Goal: Task Accomplishment & Management: Manage account settings

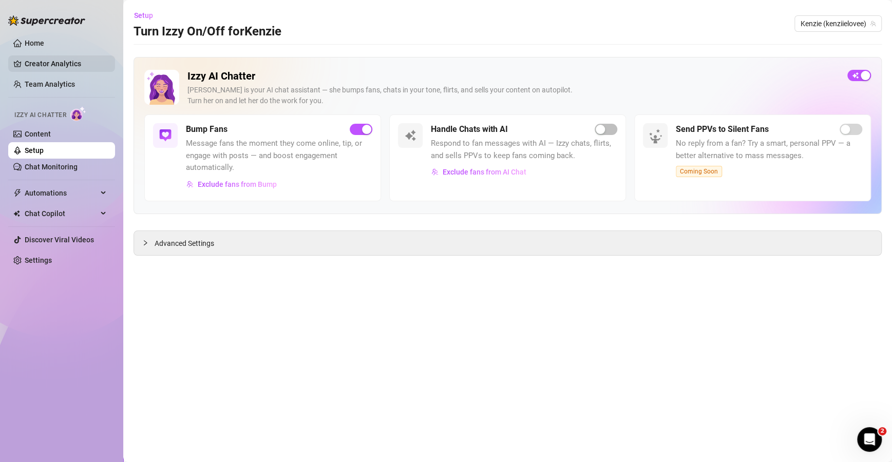
click at [74, 68] on link "Creator Analytics" at bounding box center [66, 63] width 82 height 16
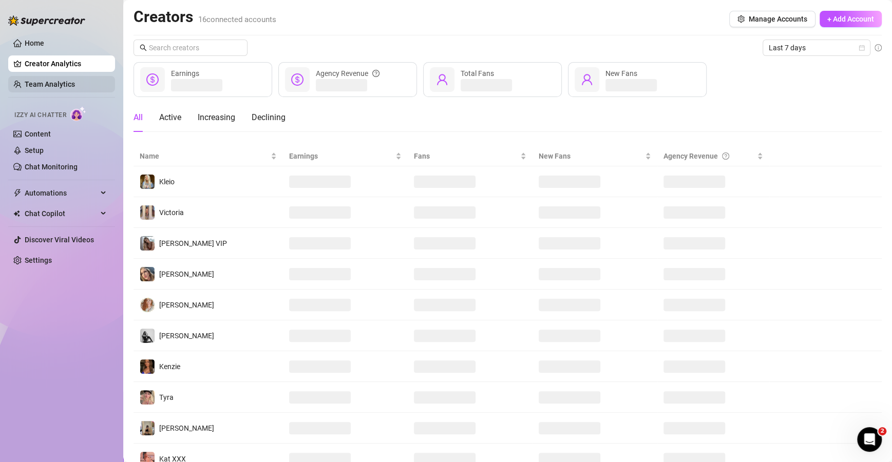
click at [67, 87] on link "Team Analytics" at bounding box center [50, 84] width 50 height 8
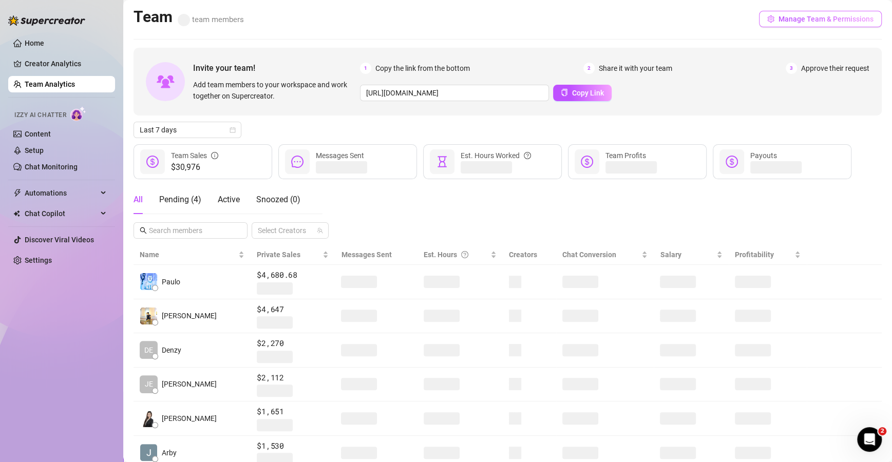
click at [836, 17] on span "Manage Team & Permissions" at bounding box center [825, 19] width 95 height 8
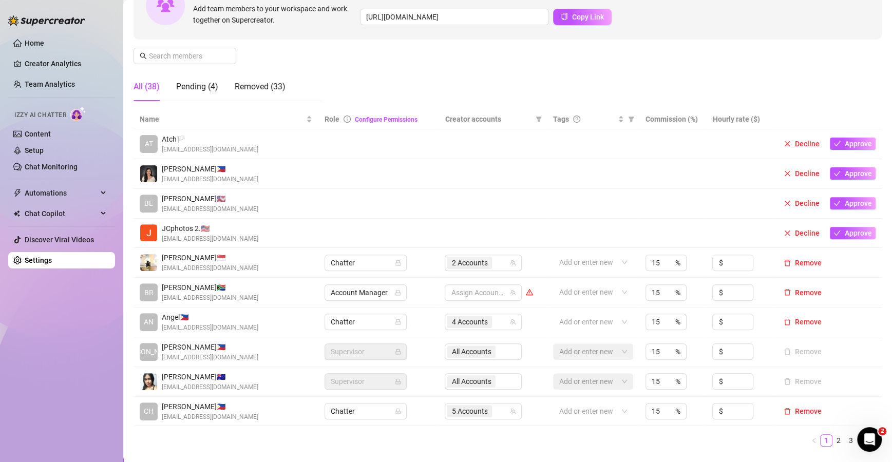
scroll to position [122, 0]
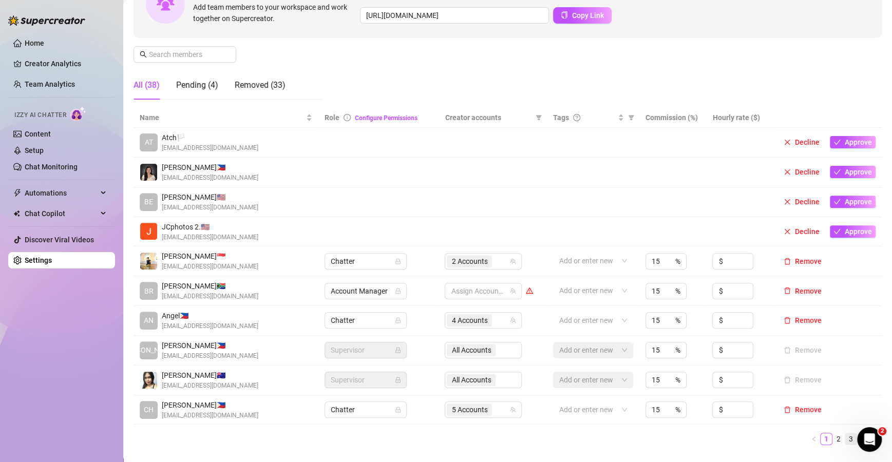
click at [845, 441] on link "3" at bounding box center [850, 438] width 11 height 11
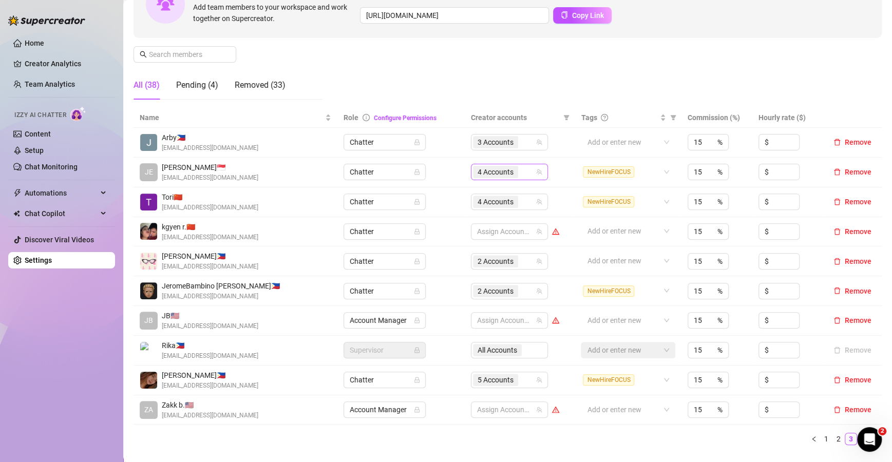
click at [527, 175] on div "4 Accounts" at bounding box center [504, 172] width 62 height 14
click at [527, 170] on div "4 Accounts" at bounding box center [504, 172] width 62 height 14
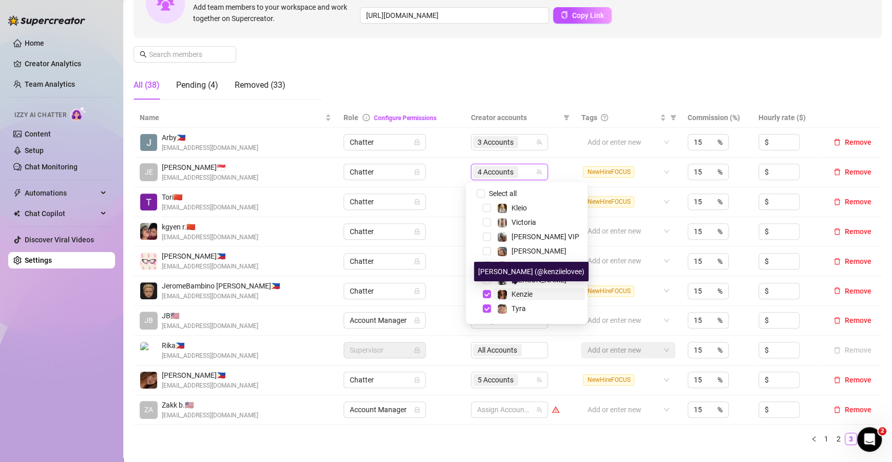
click at [517, 291] on span "Kenzie" at bounding box center [521, 294] width 21 height 8
click at [515, 305] on span "Tyra" at bounding box center [518, 308] width 14 height 8
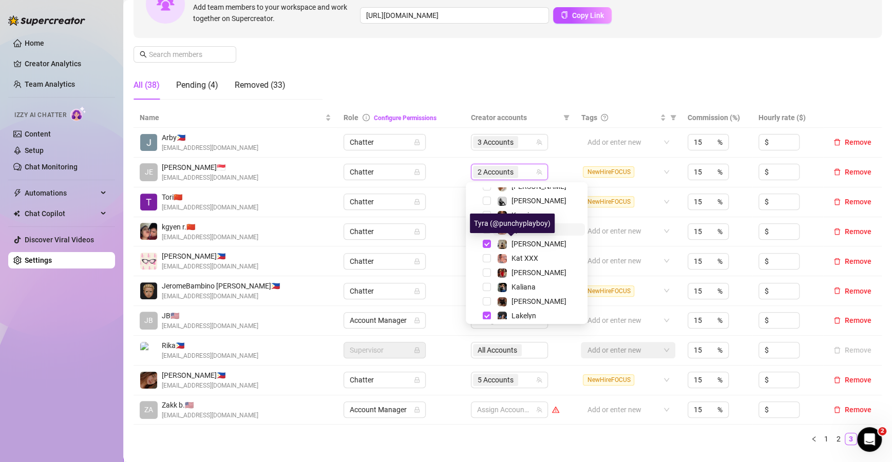
scroll to position [80, 0]
click at [518, 244] on span "[PERSON_NAME]" at bounding box center [538, 243] width 55 height 8
click at [519, 311] on span "Lakelyn" at bounding box center [523, 315] width 25 height 8
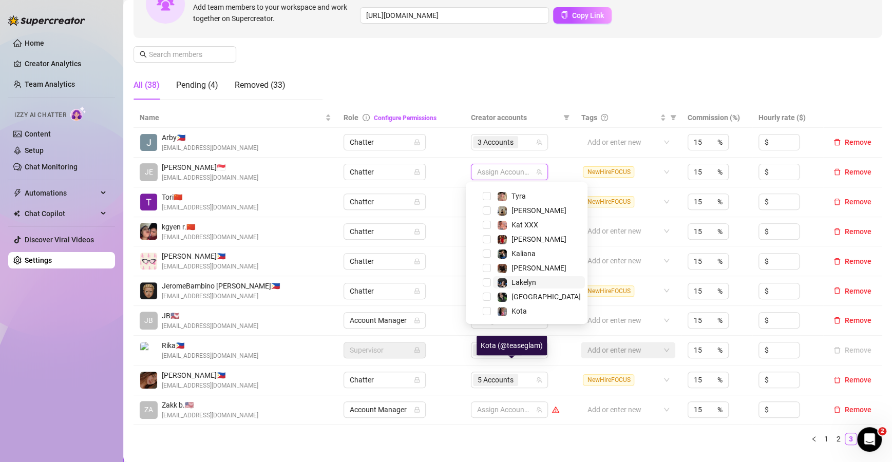
scroll to position [0, 0]
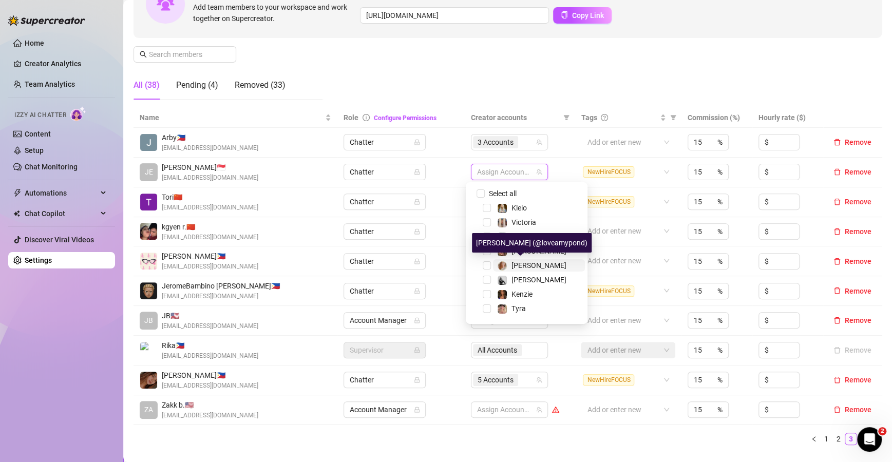
click at [524, 262] on span "[PERSON_NAME]" at bounding box center [538, 265] width 55 height 8
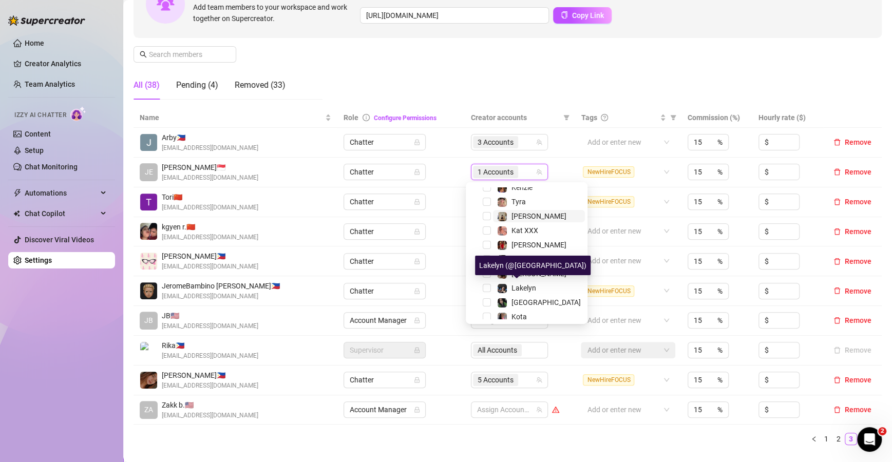
scroll to position [106, 0]
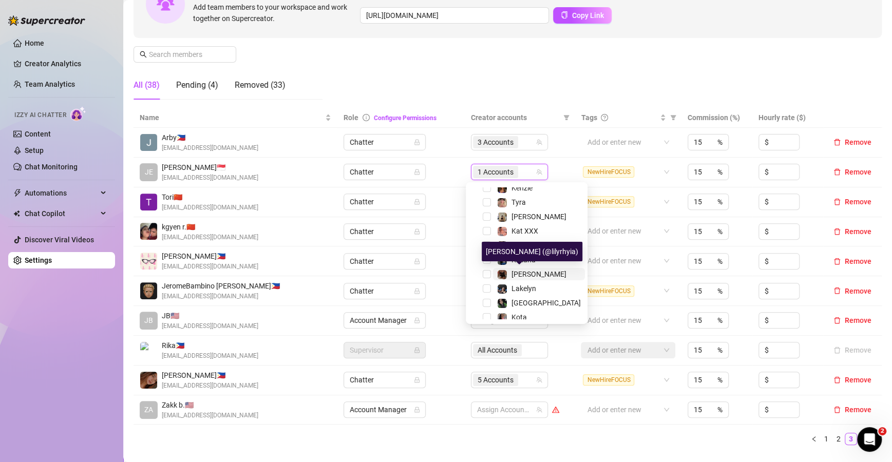
click at [527, 273] on span "[PERSON_NAME]" at bounding box center [538, 274] width 55 height 8
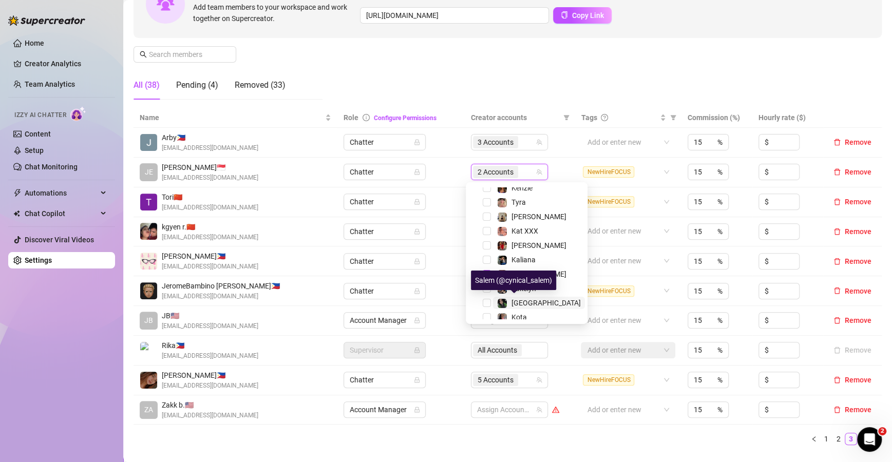
click at [524, 305] on span "[GEOGRAPHIC_DATA]" at bounding box center [545, 303] width 69 height 8
click at [579, 87] on div "Manage Team Members Manage your team members, their commission and hourly rate,…" at bounding box center [507, 21] width 748 height 171
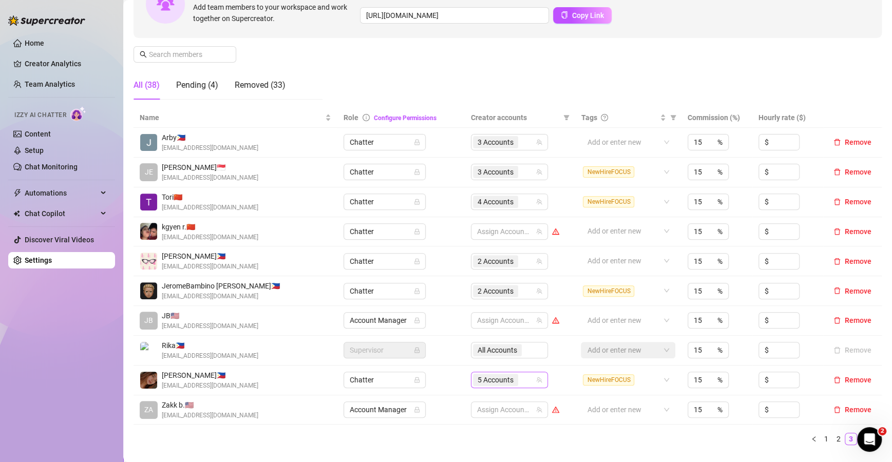
click at [528, 375] on div "5 Accounts" at bounding box center [504, 380] width 62 height 14
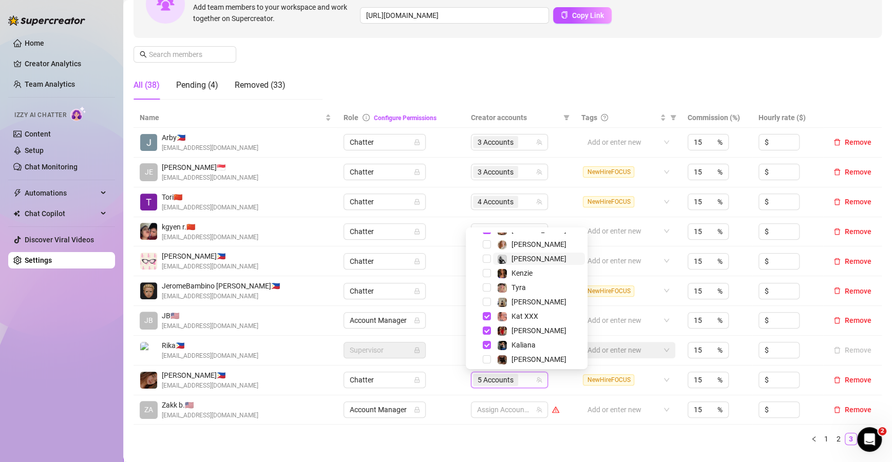
scroll to position [83, 0]
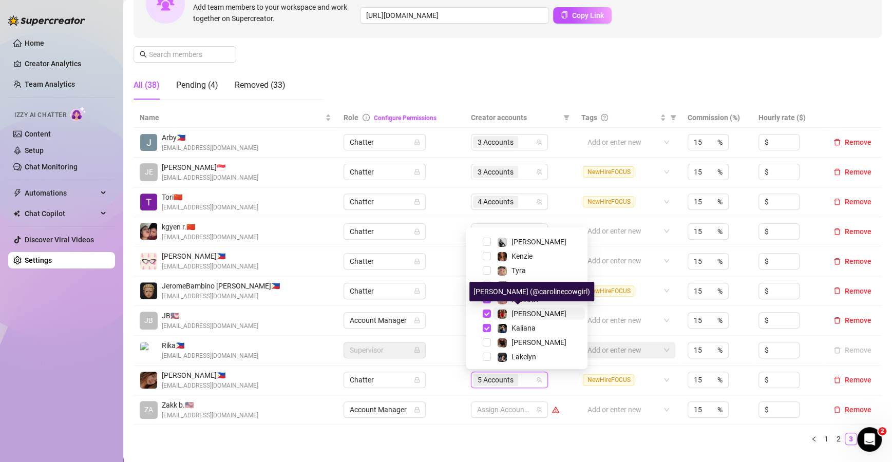
click at [535, 313] on span "[PERSON_NAME]" at bounding box center [538, 314] width 55 height 8
click at [562, 435] on ul "1 2 3 4" at bounding box center [507, 439] width 748 height 12
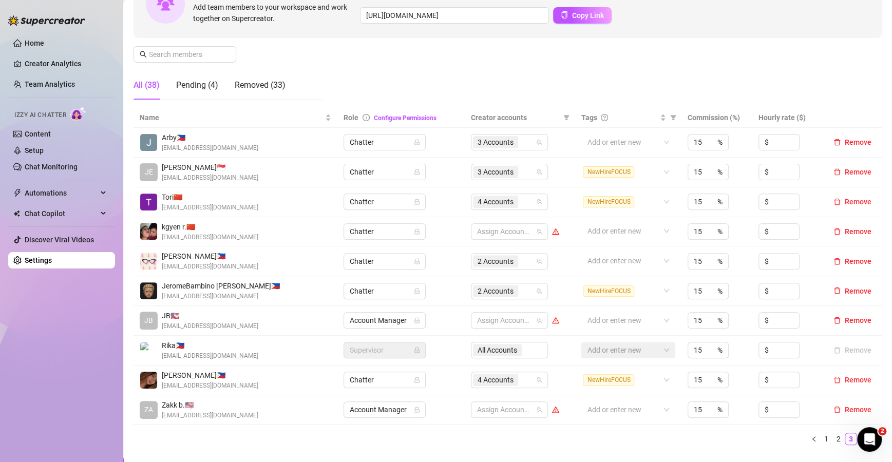
click at [816, 445] on div "Name Role Configure Permissions Creator accounts Tags Commission (%) Hourly rat…" at bounding box center [507, 281] width 748 height 346
click at [820, 444] on li "1" at bounding box center [826, 439] width 12 height 12
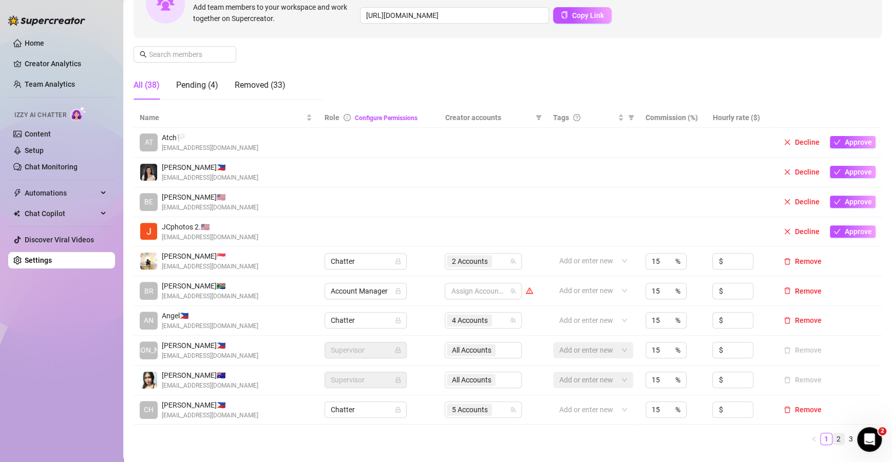
click at [833, 436] on link "2" at bounding box center [838, 438] width 11 height 11
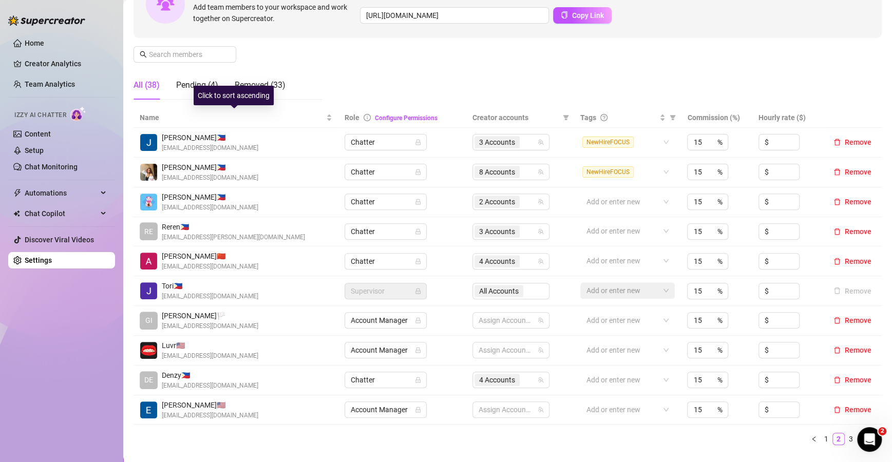
click at [328, 120] on div "Name" at bounding box center [236, 117] width 193 height 11
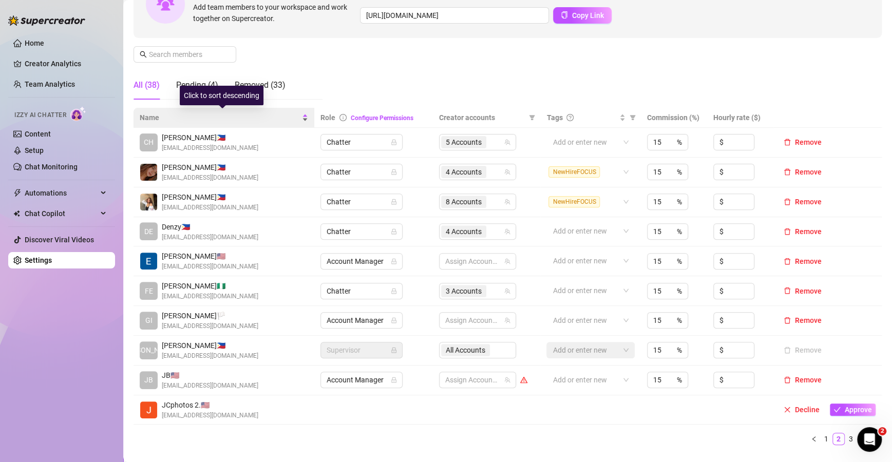
click at [303, 118] on div "Name" at bounding box center [224, 117] width 168 height 11
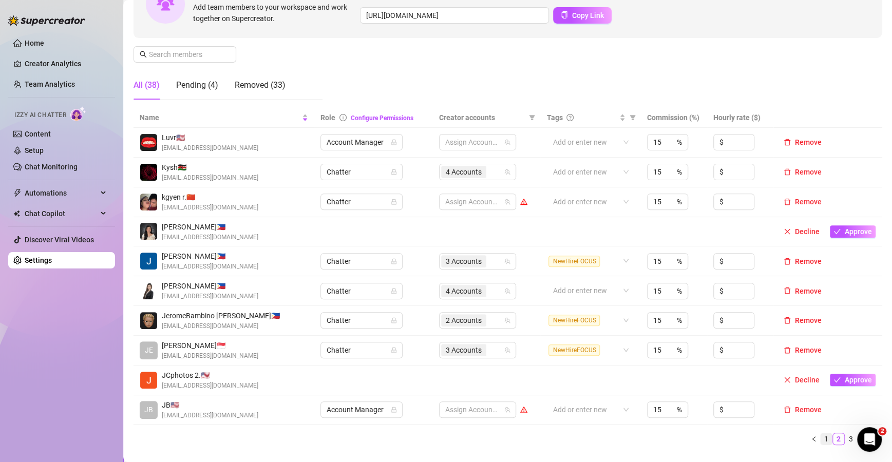
click at [820, 436] on link "1" at bounding box center [825, 438] width 11 height 11
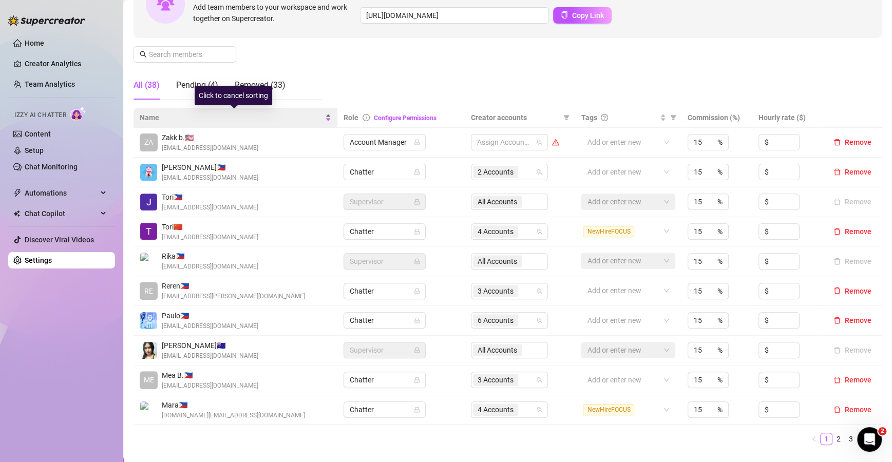
click at [323, 117] on div "Name" at bounding box center [235, 117] width 191 height 11
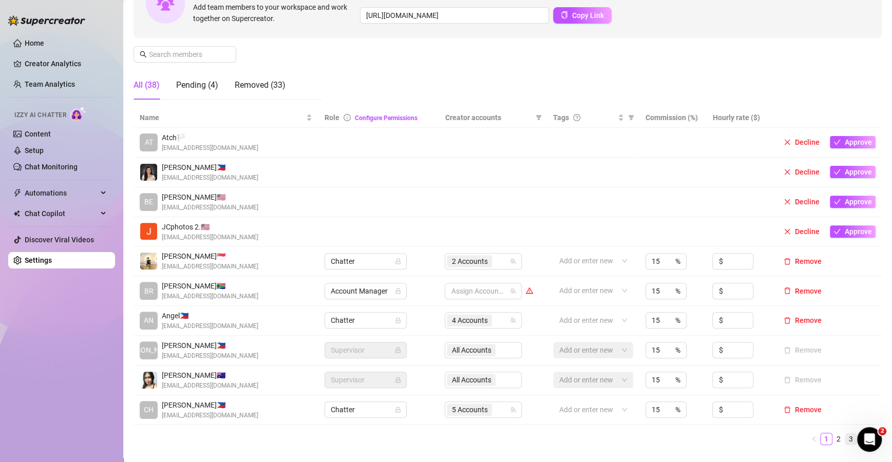
click at [845, 438] on link "3" at bounding box center [850, 438] width 11 height 11
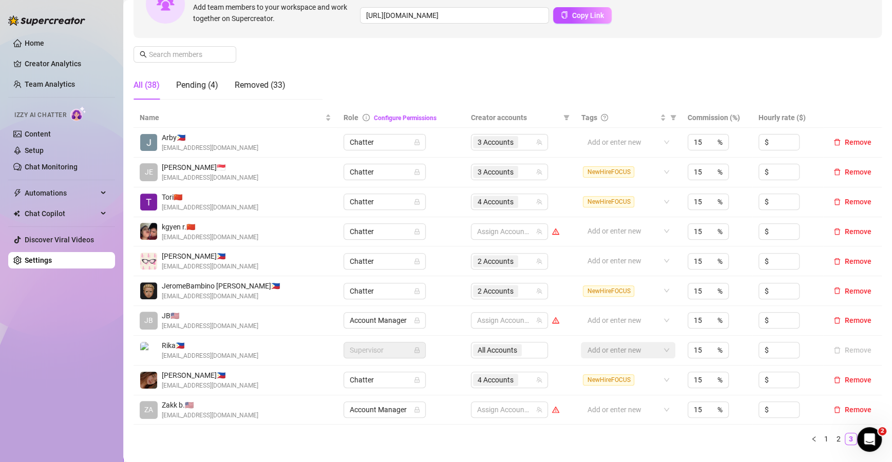
click at [857, 437] on link "4" at bounding box center [862, 438] width 11 height 11
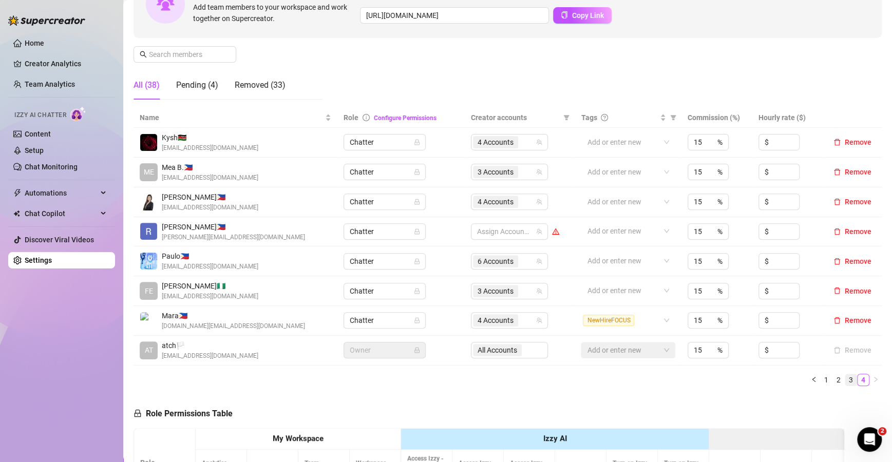
click at [845, 381] on link "3" at bounding box center [850, 379] width 11 height 11
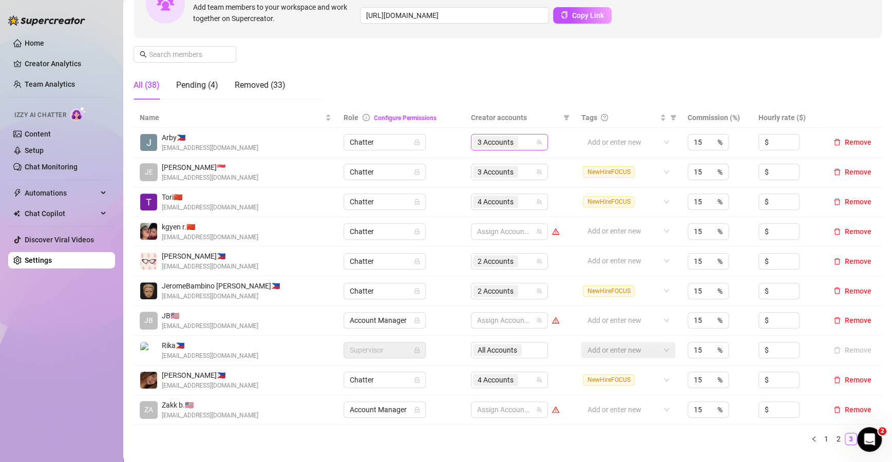
click at [518, 138] on div "3 Accounts" at bounding box center [504, 142] width 62 height 14
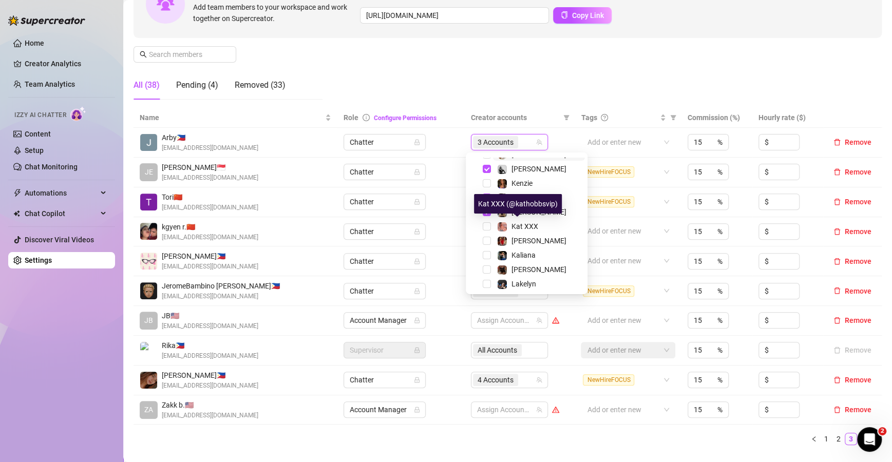
scroll to position [82, 0]
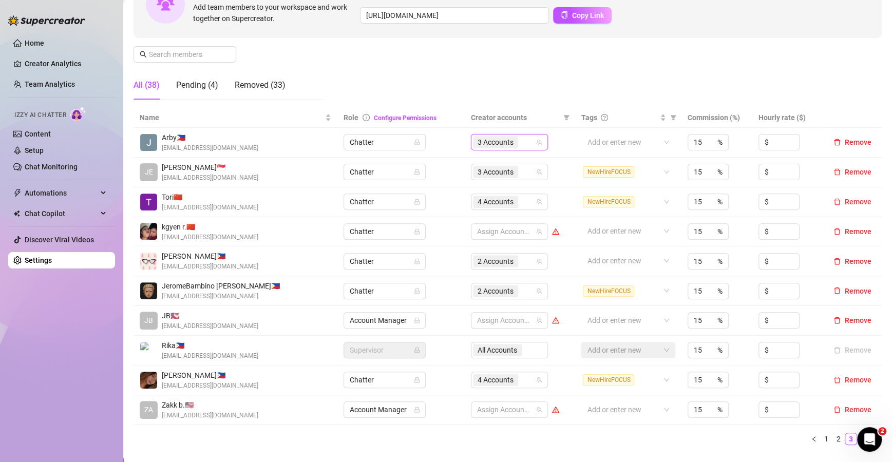
click at [606, 67] on div "Manage Team Members Manage your team members, their commission and hourly rate,…" at bounding box center [507, 21] width 748 height 171
click at [525, 258] on div "2 Accounts" at bounding box center [504, 261] width 62 height 14
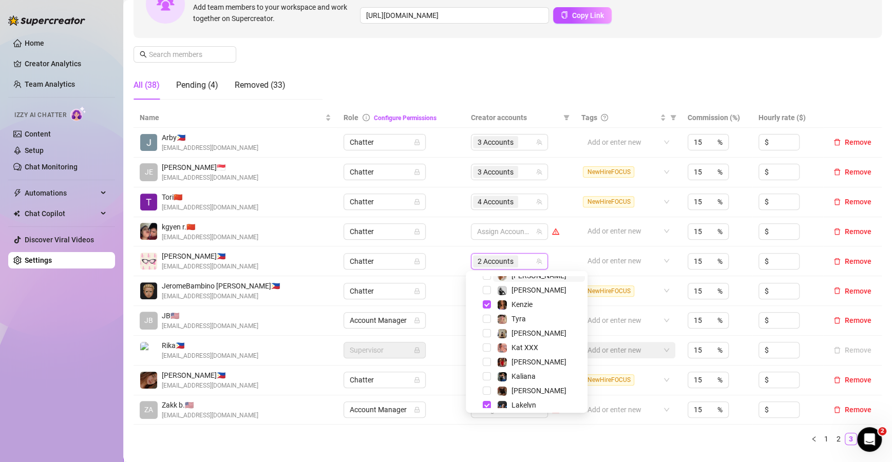
scroll to position [81, 0]
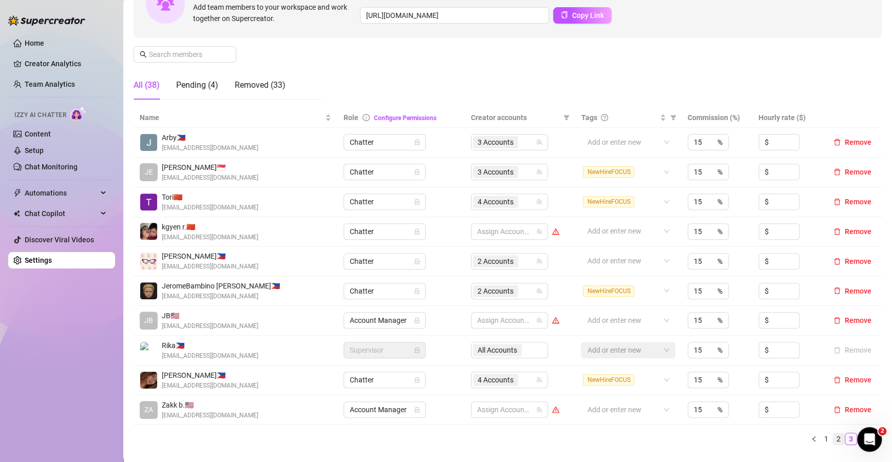
click at [833, 437] on link "2" at bounding box center [838, 438] width 11 height 11
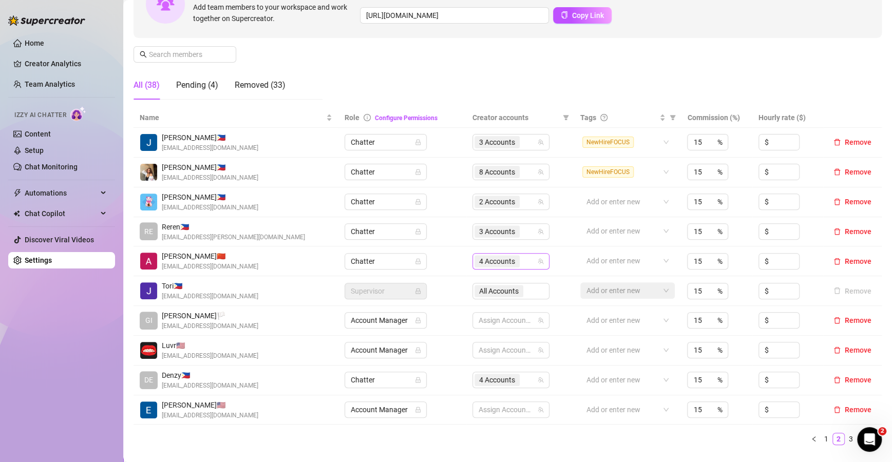
click at [528, 258] on div "4 Accounts" at bounding box center [505, 261] width 62 height 14
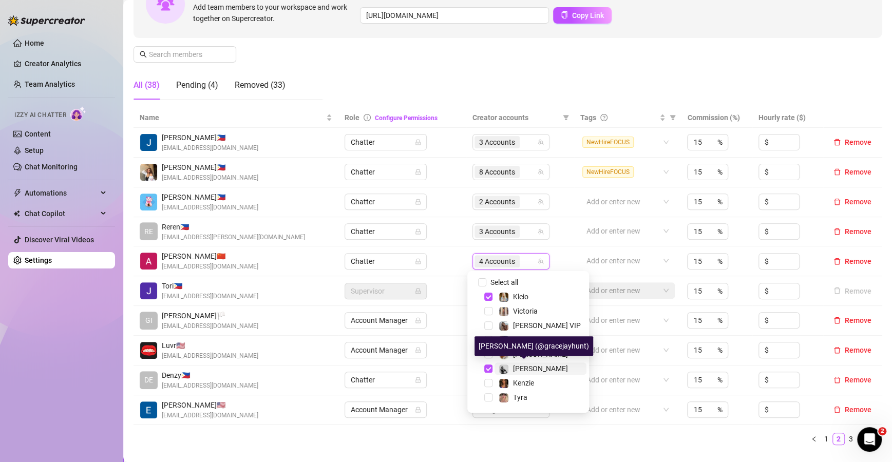
click at [514, 367] on span "[PERSON_NAME]" at bounding box center [540, 369] width 55 height 8
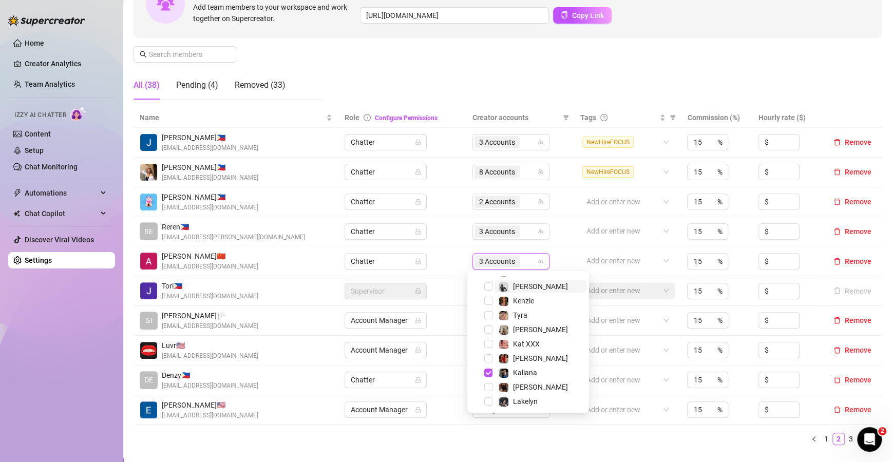
scroll to position [82, 0]
click at [514, 370] on span "Kaliana" at bounding box center [525, 373] width 24 height 8
click at [464, 442] on ul "1 2 3 4" at bounding box center [507, 439] width 748 height 12
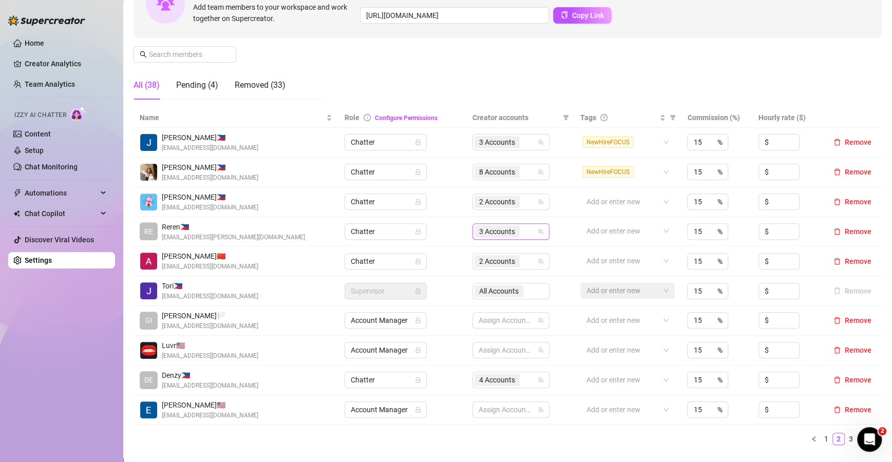
click at [522, 234] on div "3 Accounts" at bounding box center [505, 231] width 62 height 14
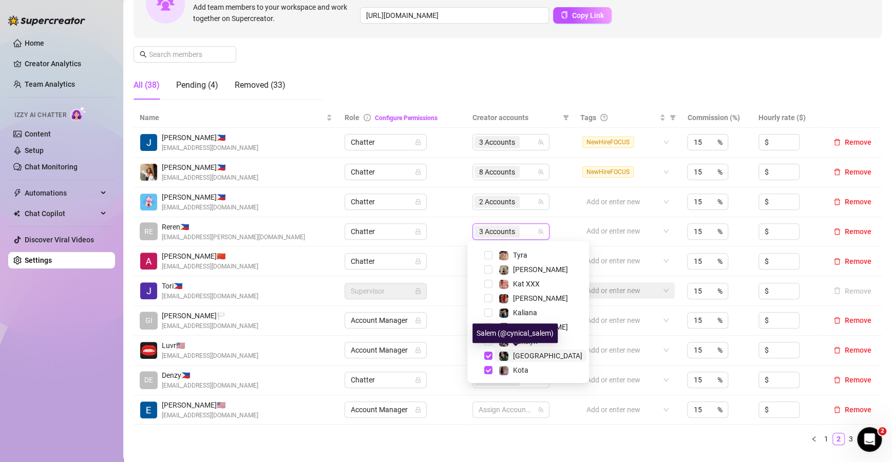
click at [523, 353] on span "[GEOGRAPHIC_DATA]" at bounding box center [547, 356] width 69 height 8
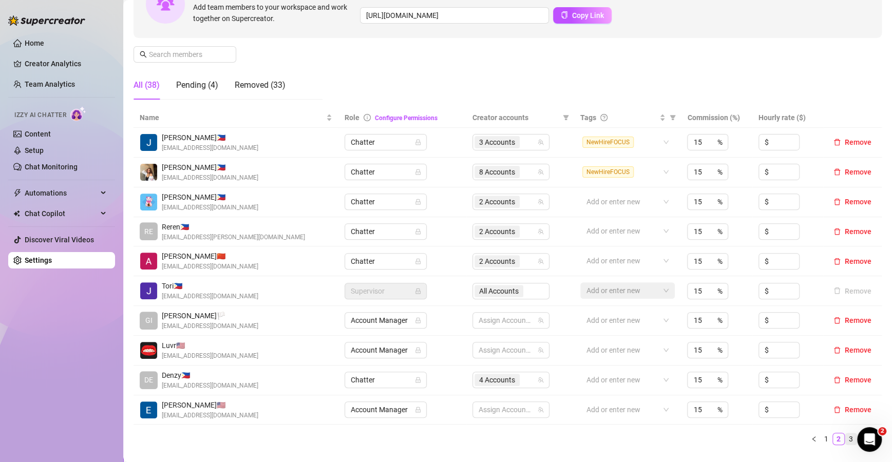
click at [845, 436] on link "3" at bounding box center [850, 438] width 11 height 11
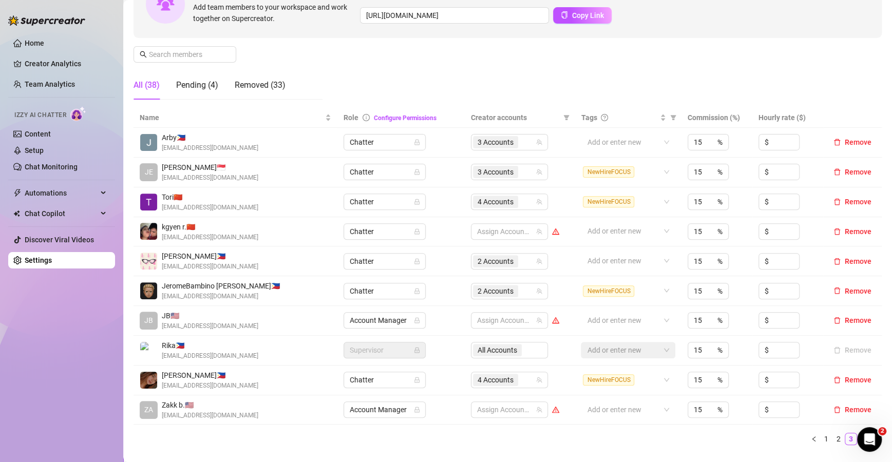
click at [857, 435] on link "4" at bounding box center [862, 438] width 11 height 11
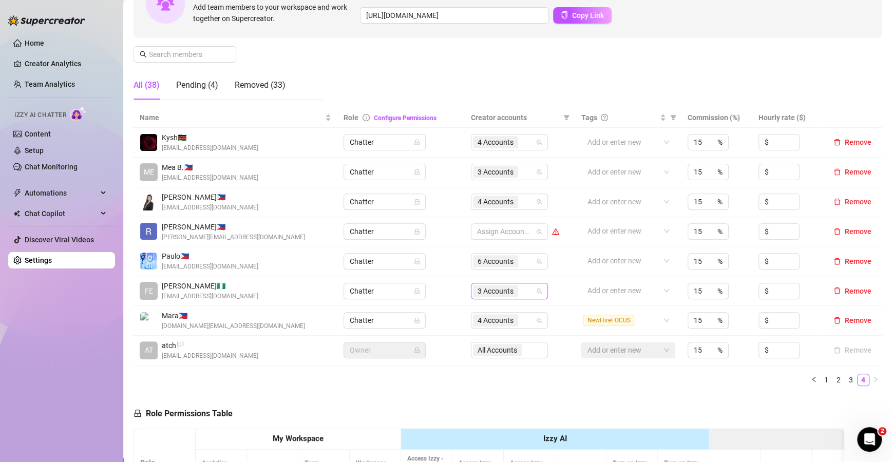
click at [522, 292] on div "3 Accounts" at bounding box center [504, 291] width 62 height 14
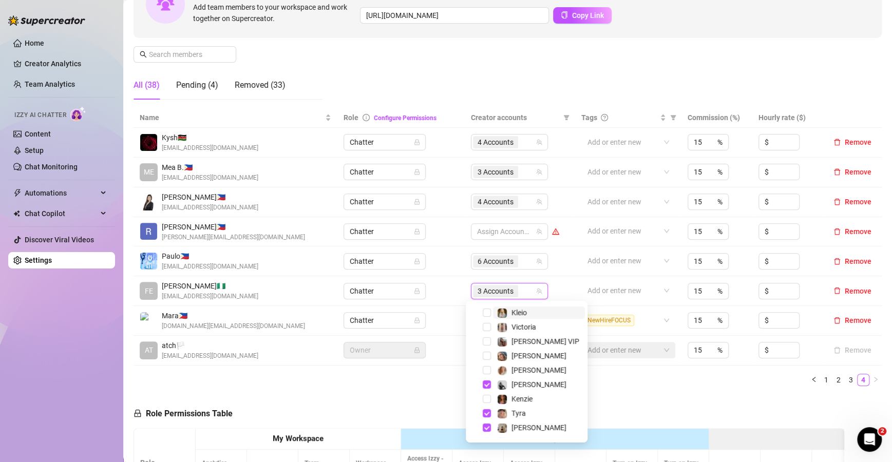
click at [530, 287] on div "3 Accounts" at bounding box center [509, 291] width 77 height 16
click at [506, 385] on img at bounding box center [501, 384] width 9 height 9
click at [516, 424] on span "[PERSON_NAME]" at bounding box center [538, 428] width 55 height 8
click at [502, 409] on img at bounding box center [501, 413] width 9 height 9
click at [514, 306] on div "Kleio" at bounding box center [518, 312] width 15 height 12
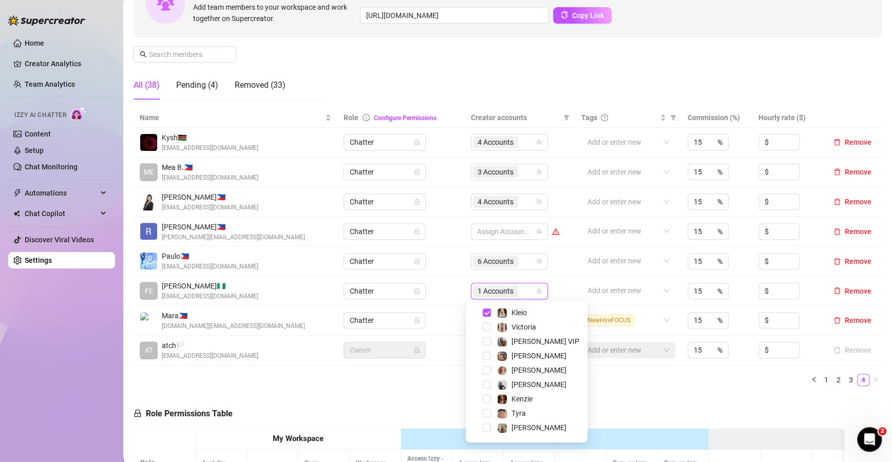
scroll to position [112, 0]
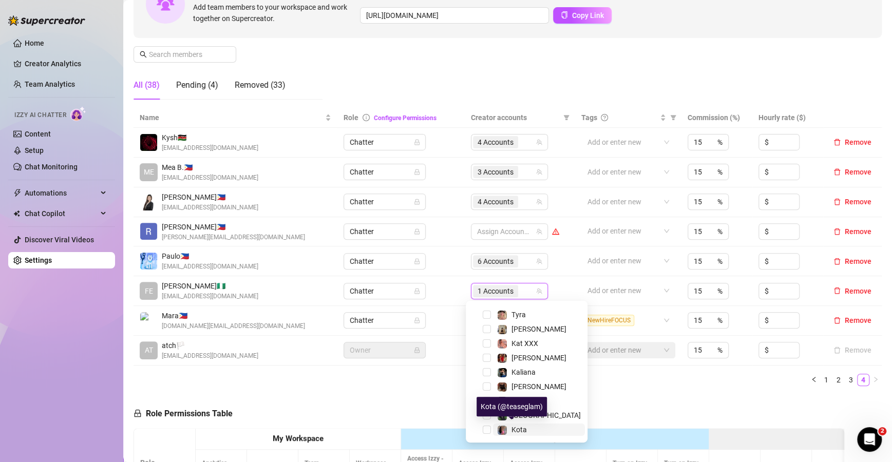
click at [513, 426] on span "Kota" at bounding box center [518, 430] width 15 height 8
click at [648, 391] on div "Name Role Configure Permissions Creator accounts Tags Commission (%) Hourly rat…" at bounding box center [507, 251] width 748 height 286
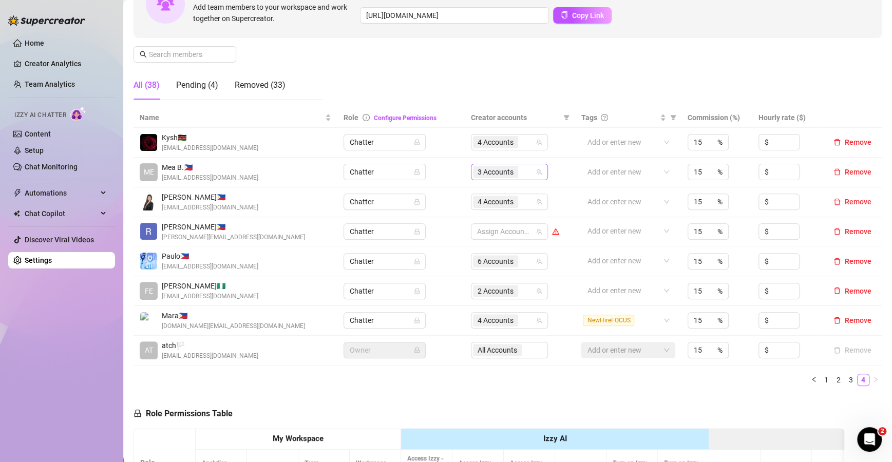
click at [524, 169] on div "3 Accounts" at bounding box center [504, 172] width 62 height 14
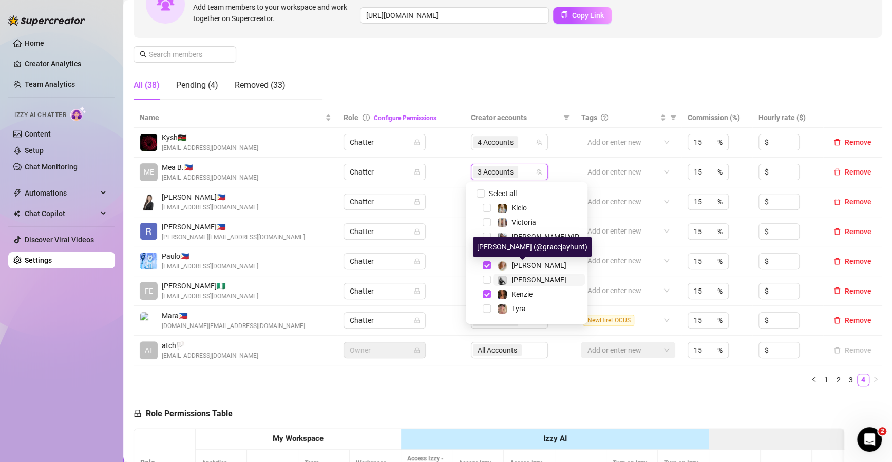
scroll to position [18, 0]
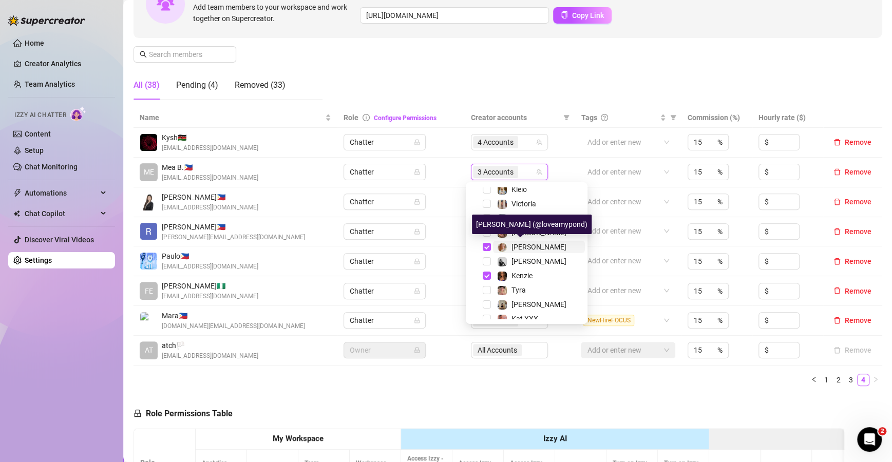
click at [516, 244] on span "[PERSON_NAME]" at bounding box center [538, 247] width 55 height 8
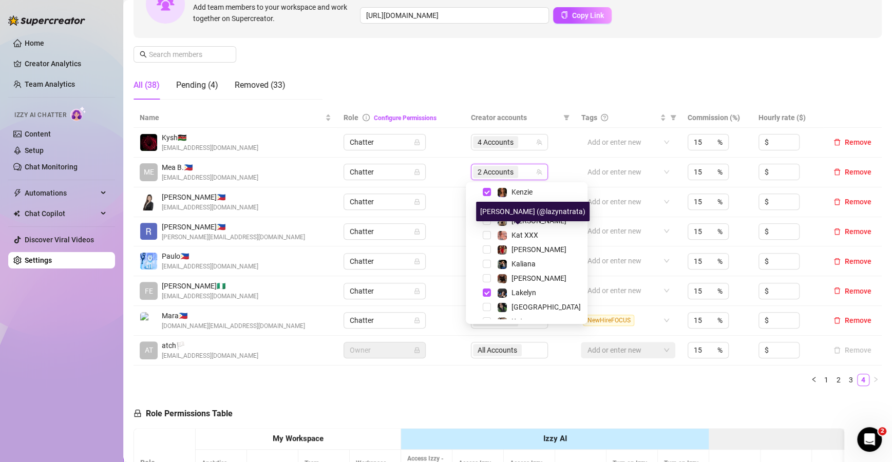
scroll to position [112, 0]
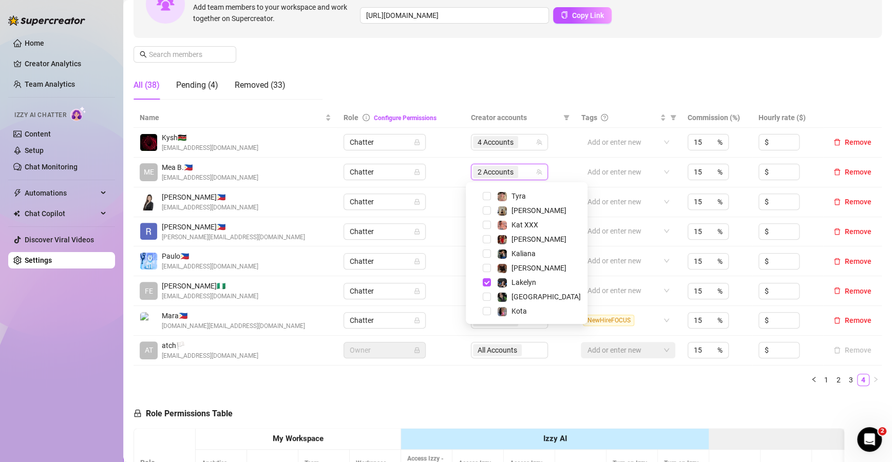
click at [614, 72] on div "Manage Team Members Manage your team members, their commission and hourly rate,…" at bounding box center [507, 21] width 748 height 171
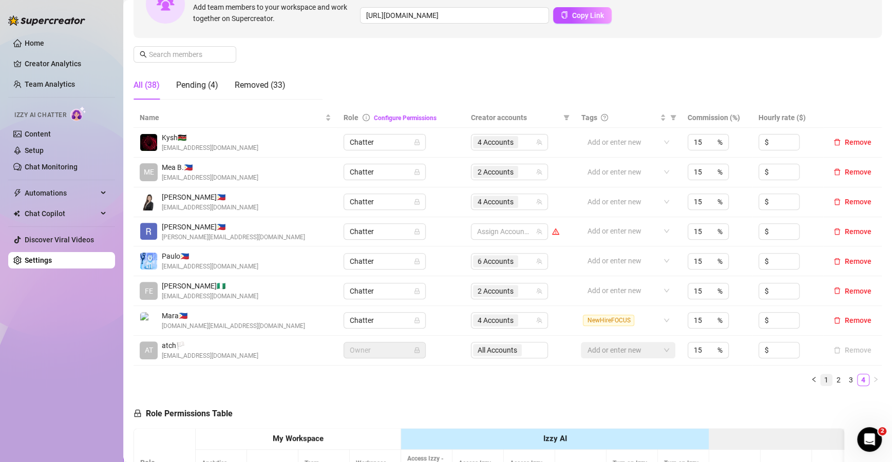
click at [820, 382] on li "1" at bounding box center [826, 380] width 12 height 12
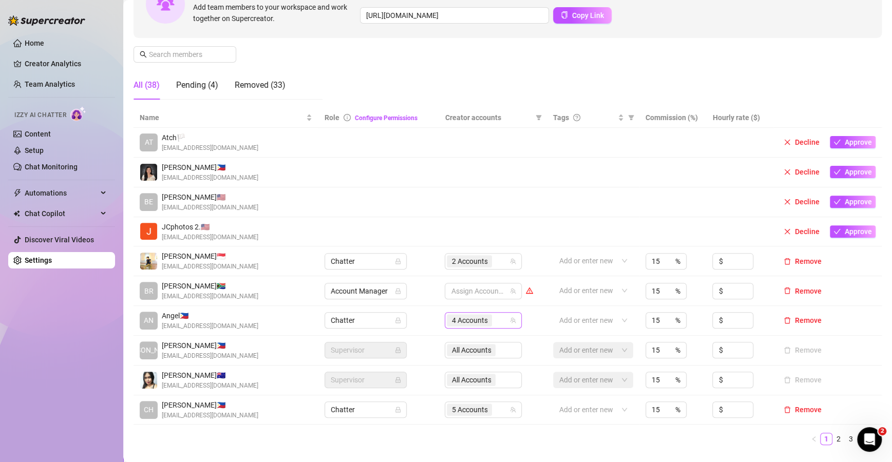
click at [502, 320] on div "4 Accounts" at bounding box center [478, 320] width 62 height 14
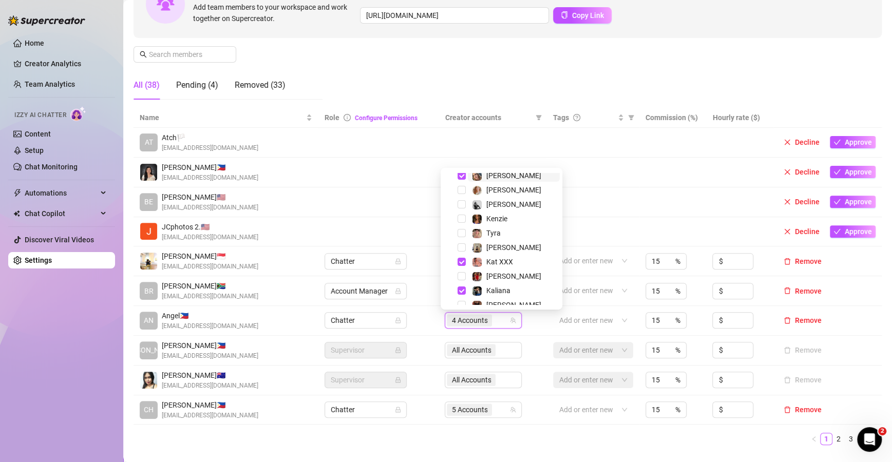
scroll to position [84, 0]
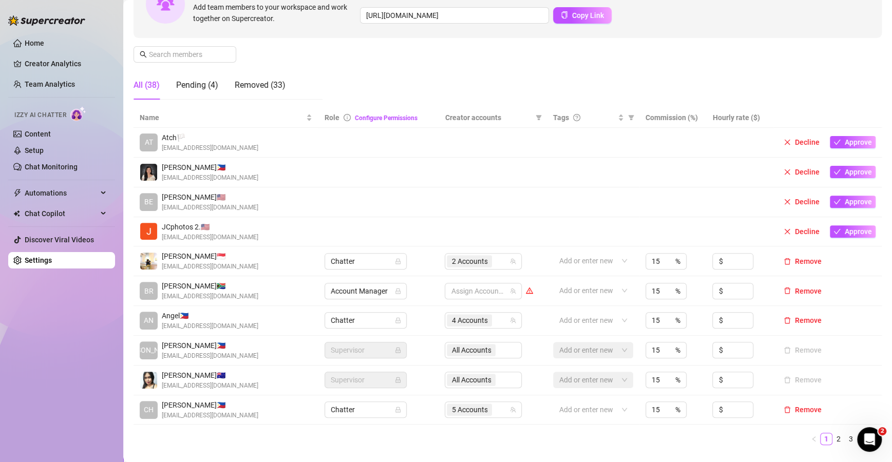
click at [595, 180] on td at bounding box center [593, 173] width 92 height 30
click at [845, 438] on link "3" at bounding box center [850, 438] width 11 height 11
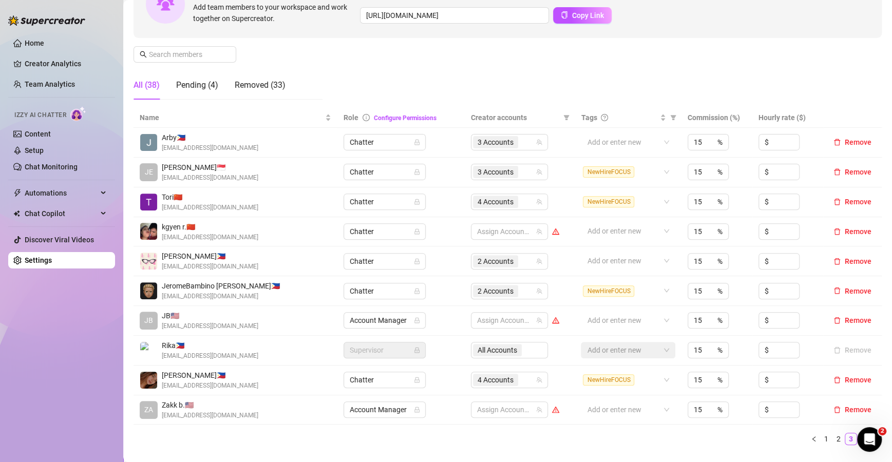
click at [857, 438] on link "4" at bounding box center [862, 438] width 11 height 11
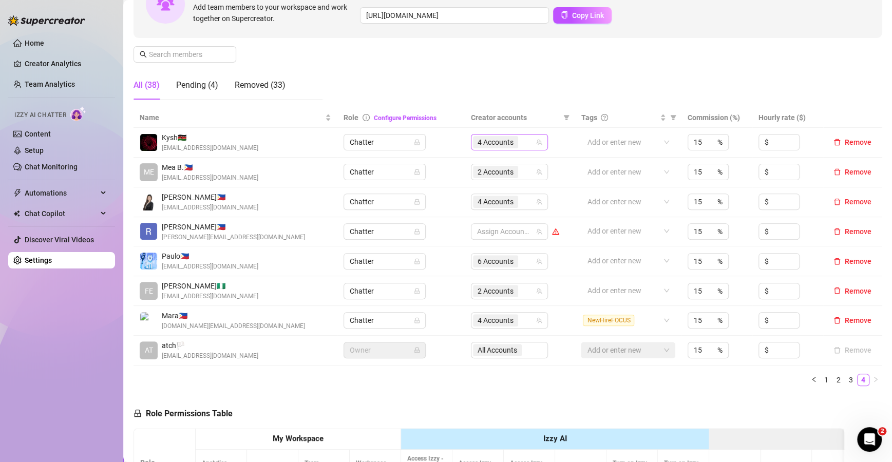
click at [526, 139] on div "4 Accounts" at bounding box center [504, 142] width 62 height 14
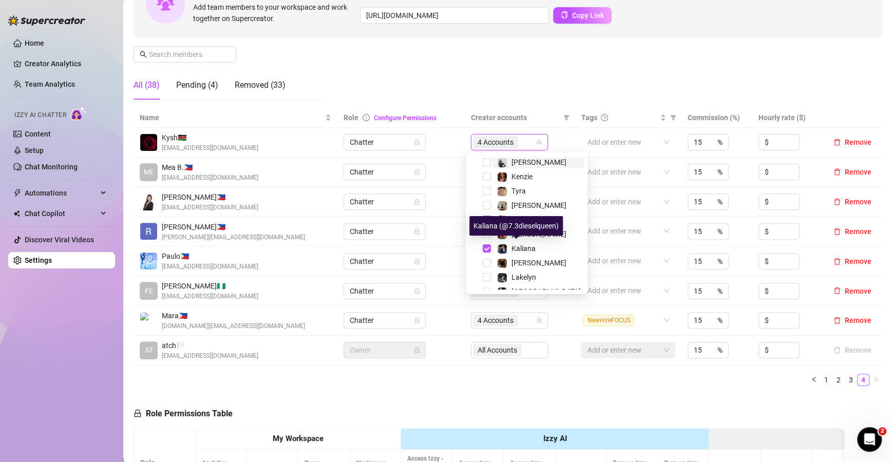
scroll to position [87, 0]
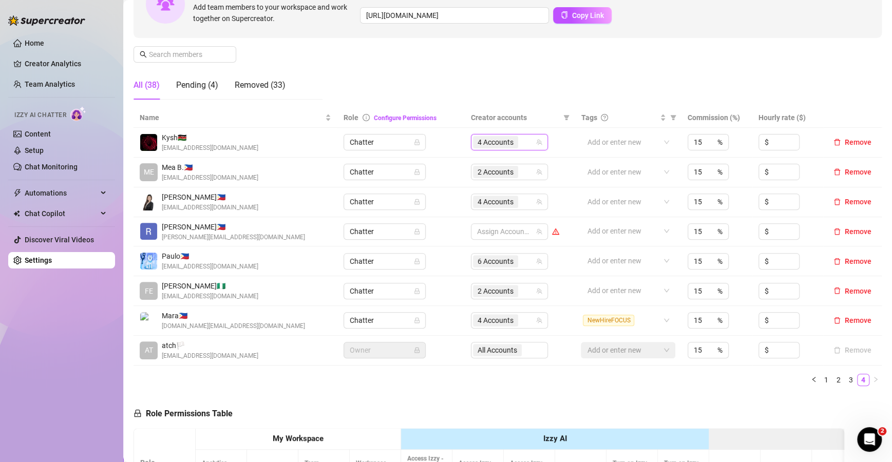
click at [553, 65] on div "Manage Team Members Manage your team members, their commission and hourly rate,…" at bounding box center [507, 21] width 748 height 171
click at [820, 378] on link "1" at bounding box center [825, 379] width 11 height 11
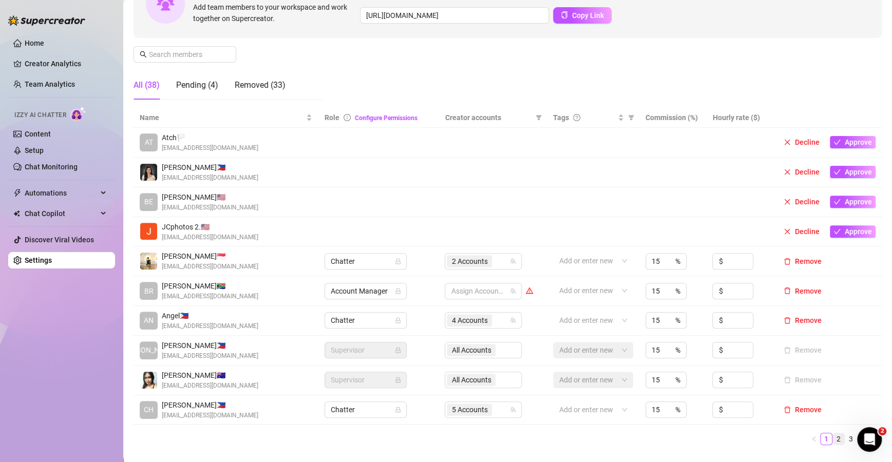
click at [833, 443] on link "2" at bounding box center [838, 438] width 11 height 11
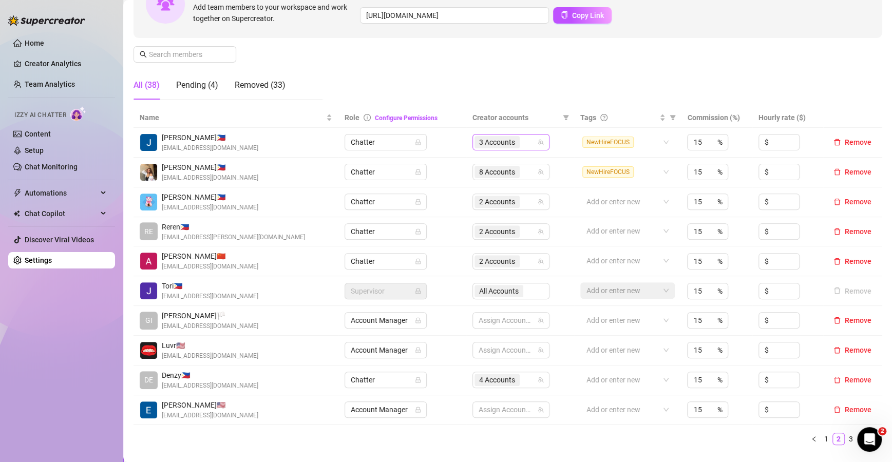
click at [538, 143] on icon "team" at bounding box center [541, 142] width 6 height 6
click at [524, 144] on div "3 Accounts" at bounding box center [505, 142] width 62 height 14
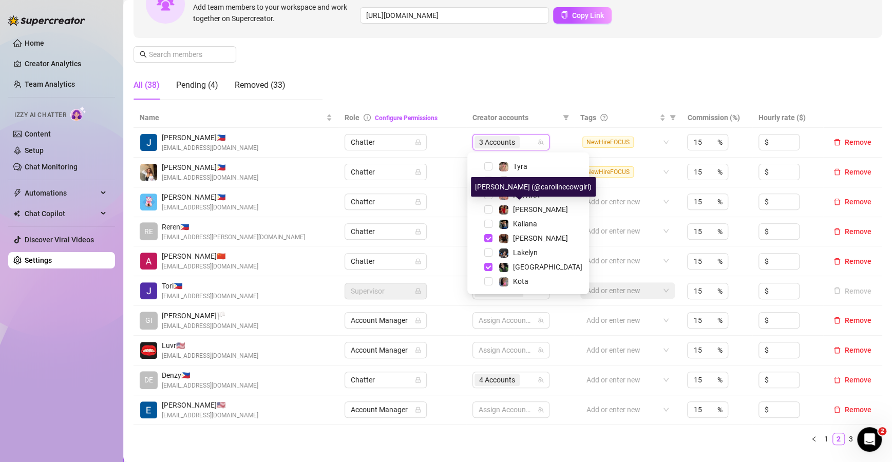
scroll to position [112, 0]
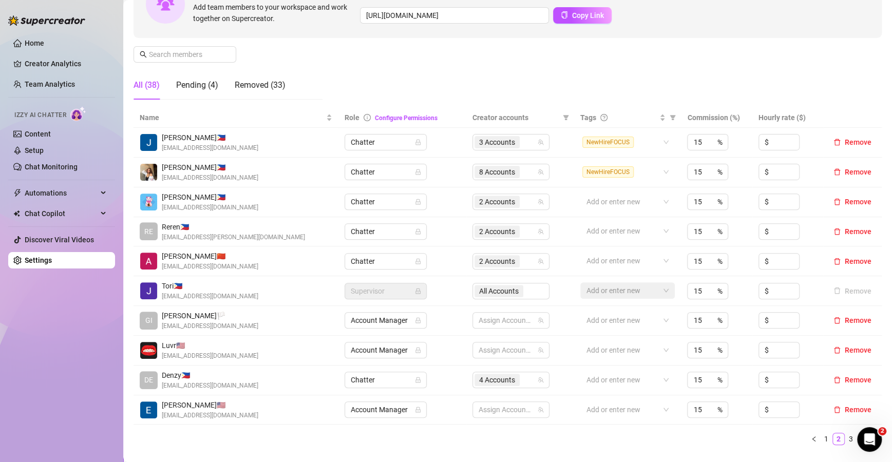
click at [551, 76] on div "Manage Team Members Manage your team members, their commission and hourly rate,…" at bounding box center [507, 21] width 748 height 171
